Goal: Obtain resource: Download file/media

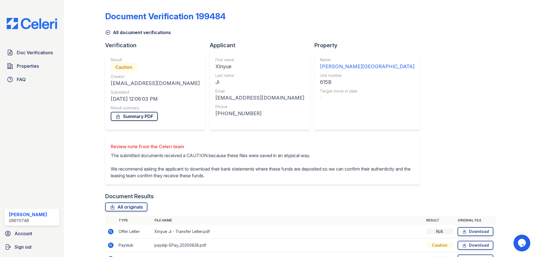
click at [143, 115] on link "Summary PDF" at bounding box center [134, 116] width 47 height 9
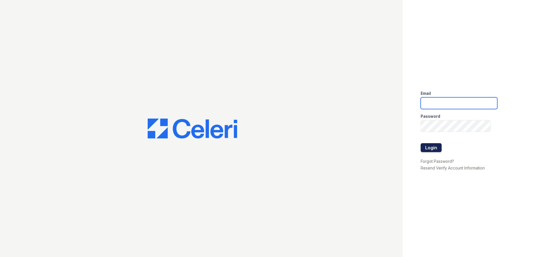
type input "yessenia.agudelo@greystar.com"
click at [426, 147] on button "Login" at bounding box center [431, 147] width 21 height 9
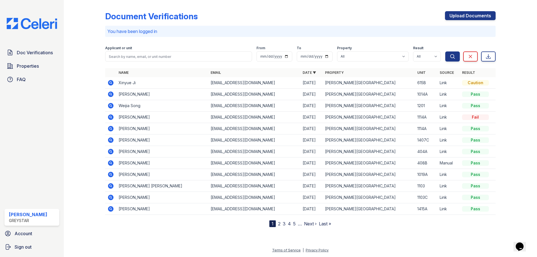
click at [109, 82] on icon at bounding box center [111, 83] width 6 height 6
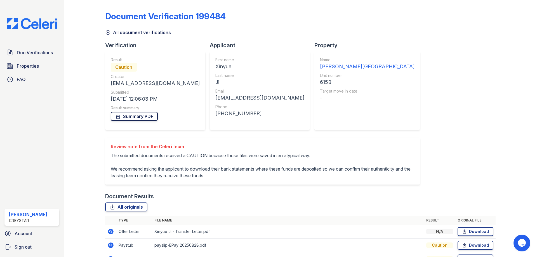
click at [126, 114] on link "Summary PDF" at bounding box center [134, 116] width 47 height 9
